Goal: Entertainment & Leisure: Consume media (video, audio)

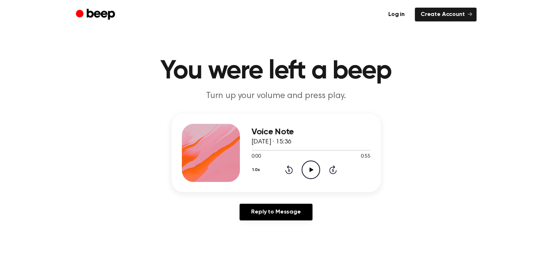
click at [314, 172] on icon "Play Audio" at bounding box center [310, 169] width 18 height 18
click at [309, 167] on icon "Pause Audio" at bounding box center [310, 169] width 18 height 18
click at [305, 166] on icon "Play Audio" at bounding box center [310, 169] width 18 height 18
click at [309, 170] on icon "Play Audio" at bounding box center [310, 169] width 18 height 18
click at [281, 150] on div at bounding box center [310, 150] width 119 height 6
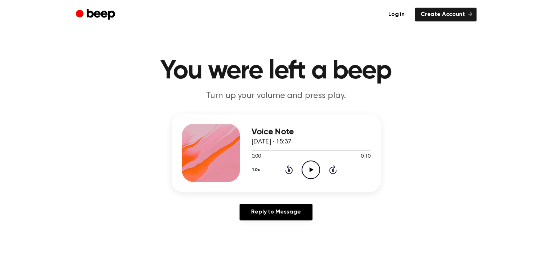
click at [307, 167] on icon "Play Audio" at bounding box center [310, 169] width 18 height 18
click at [313, 170] on icon "Play Audio" at bounding box center [310, 169] width 18 height 18
click at [312, 169] on icon at bounding box center [311, 169] width 4 height 5
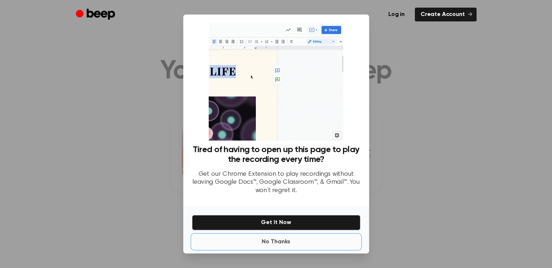
click at [280, 186] on div "Tired of having to open up this page to play the recording every time? Get our …" at bounding box center [276, 134] width 186 height 239
click at [305, 241] on button "No Thanks" at bounding box center [276, 241] width 168 height 15
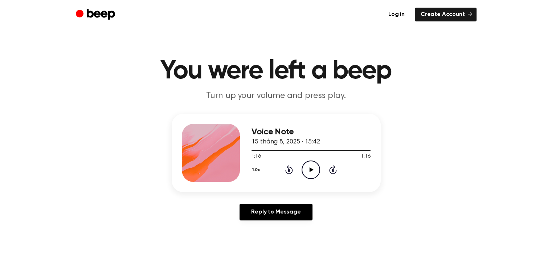
click at [309, 165] on icon "Play Audio" at bounding box center [310, 169] width 18 height 18
click at [265, 148] on div at bounding box center [310, 150] width 119 height 6
click at [313, 164] on icon "Pause Audio" at bounding box center [310, 169] width 18 height 18
click at [310, 173] on icon "Play Audio" at bounding box center [310, 169] width 18 height 18
click at [311, 170] on icon at bounding box center [310, 169] width 3 height 5
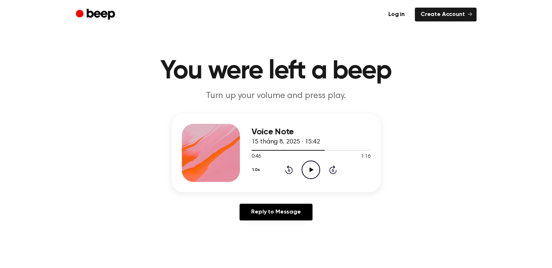
click at [310, 174] on icon "Play Audio" at bounding box center [310, 169] width 18 height 18
click at [309, 170] on icon at bounding box center [310, 169] width 3 height 5
drag, startPoint x: 284, startPoint y: 174, endPoint x: 291, endPoint y: 165, distance: 11.5
click at [291, 165] on div "1.0x Rewind 5 seconds Play Audio Skip 5 seconds" at bounding box center [310, 169] width 119 height 18
click at [291, 165] on icon "Rewind 5 seconds" at bounding box center [289, 169] width 8 height 9
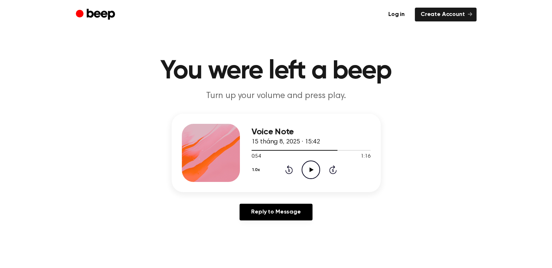
click at [291, 165] on icon "Rewind 5 seconds" at bounding box center [289, 169] width 8 height 9
click at [308, 167] on icon "Play Audio" at bounding box center [310, 169] width 18 height 18
click at [313, 168] on icon "Pause Audio" at bounding box center [310, 169] width 18 height 18
click at [316, 172] on icon "Play Audio" at bounding box center [310, 169] width 18 height 18
click at [314, 166] on icon "Pause Audio" at bounding box center [310, 169] width 18 height 18
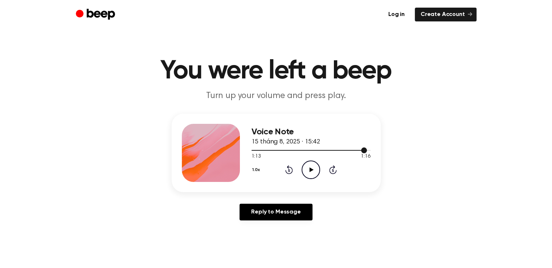
click at [331, 150] on div at bounding box center [309, 150] width 116 height 1
click at [310, 170] on icon at bounding box center [311, 169] width 4 height 5
click at [499, 182] on div "Voice Note 15 tháng 8, 2025 · 15:42 0:55 1:16 Your browser does not support the…" at bounding box center [276, 170] width 534 height 112
click at [311, 165] on icon "Pause Audio" at bounding box center [310, 169] width 18 height 18
click at [319, 162] on icon "Play Audio" at bounding box center [310, 169] width 18 height 18
